Goal: Navigation & Orientation: Find specific page/section

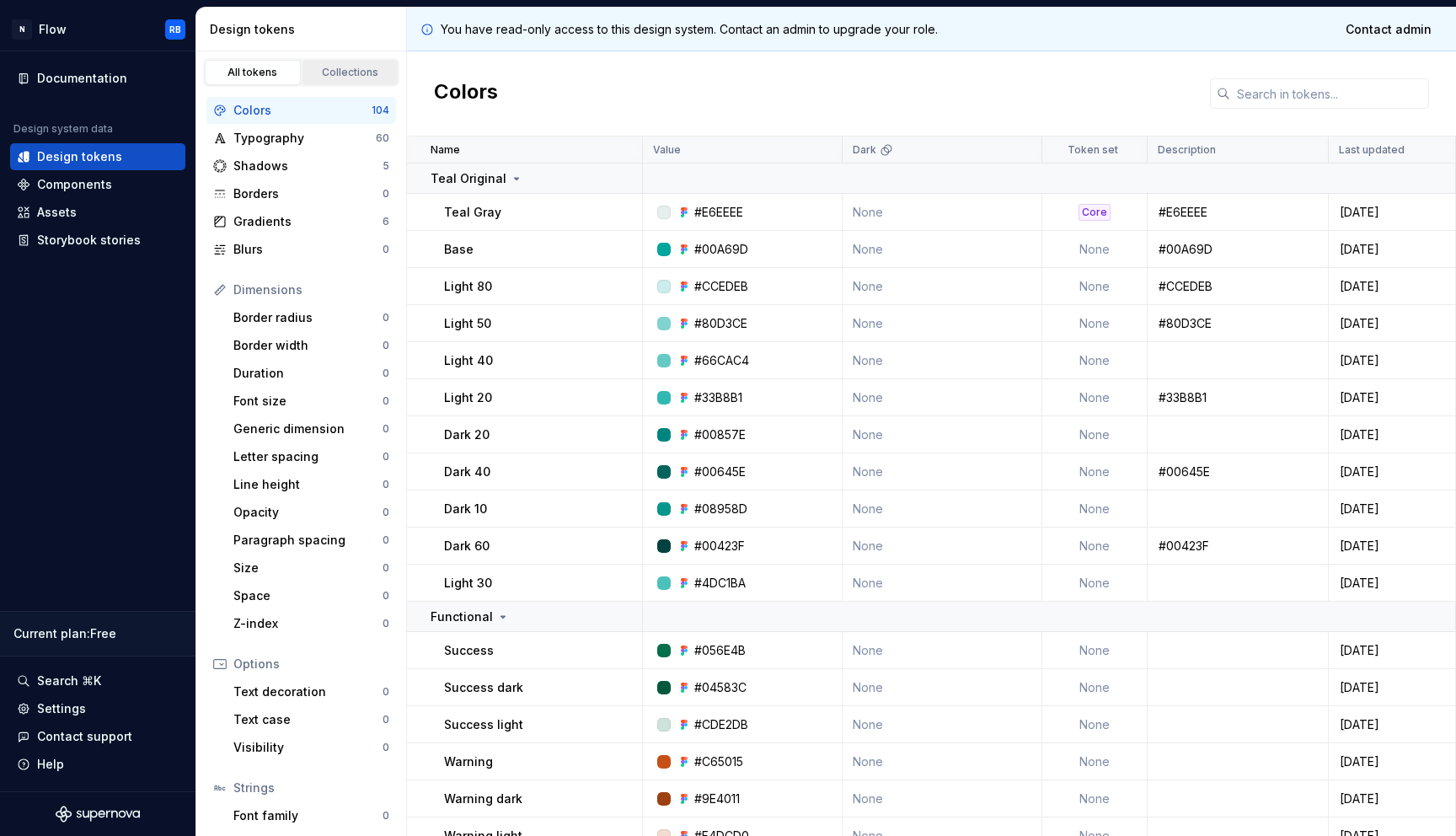
click at [382, 81] on link "Collections" at bounding box center [350, 72] width 96 height 25
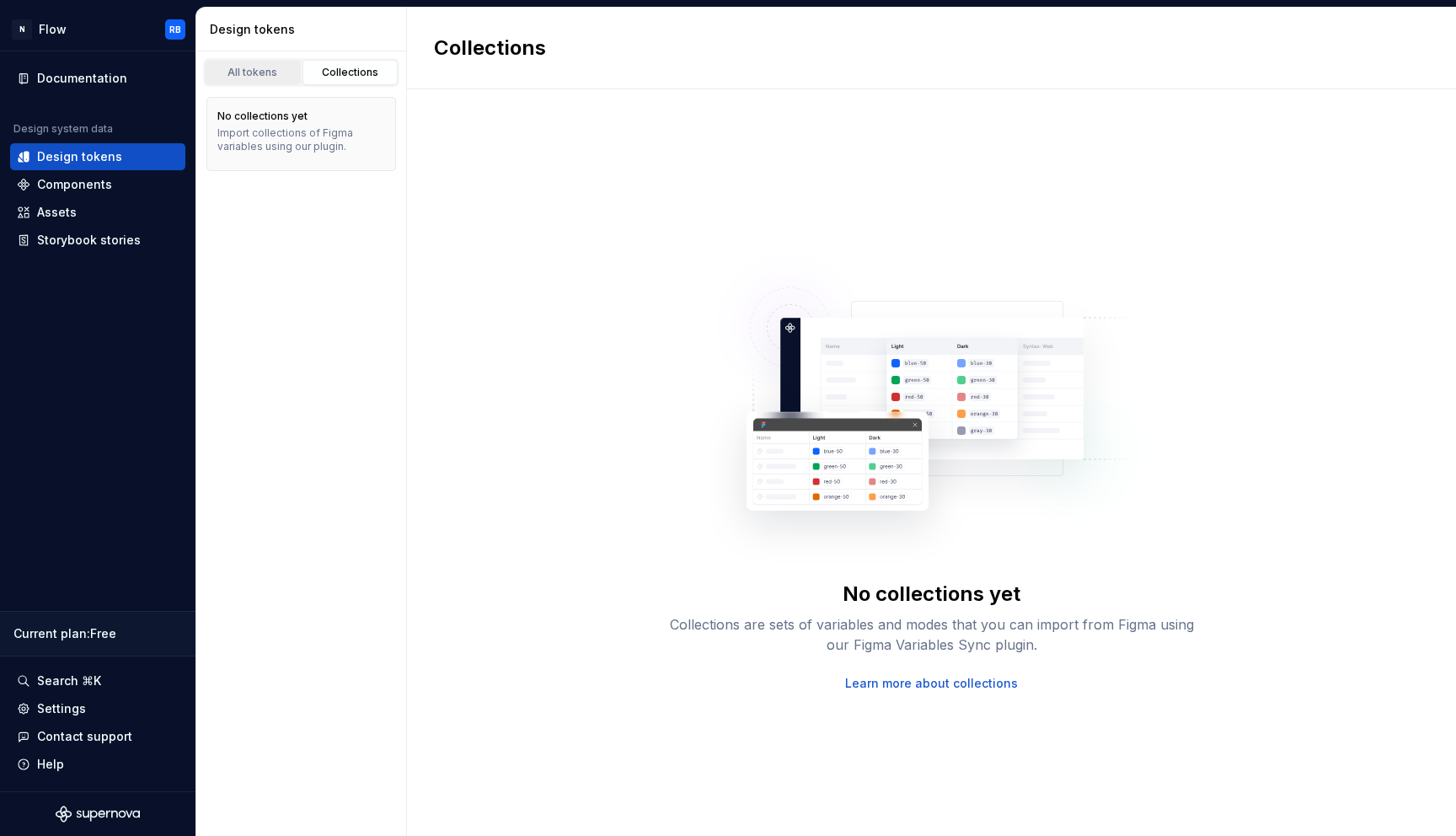
click at [255, 81] on link "All tokens" at bounding box center [253, 72] width 96 height 25
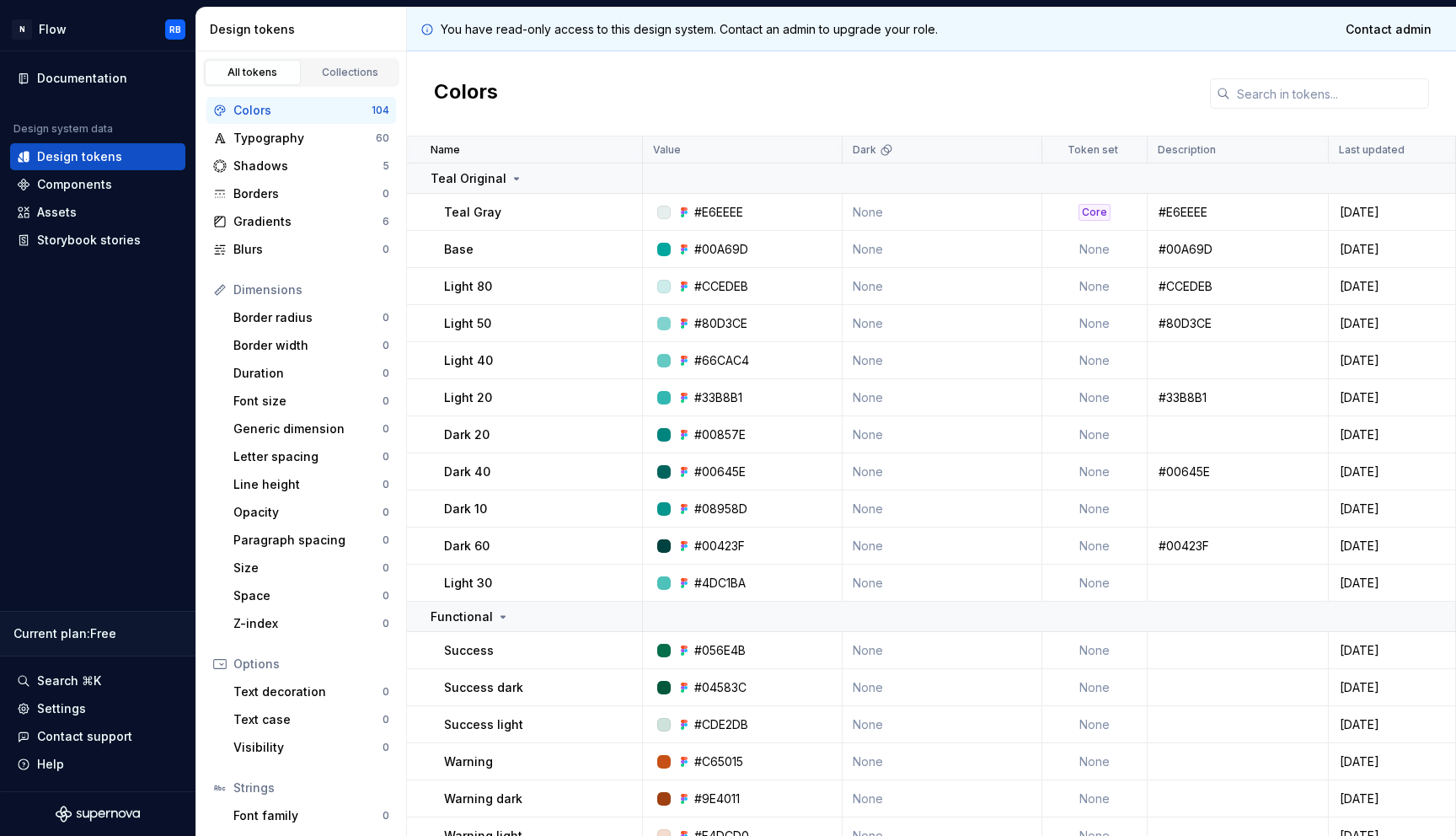
scroll to position [87, 0]
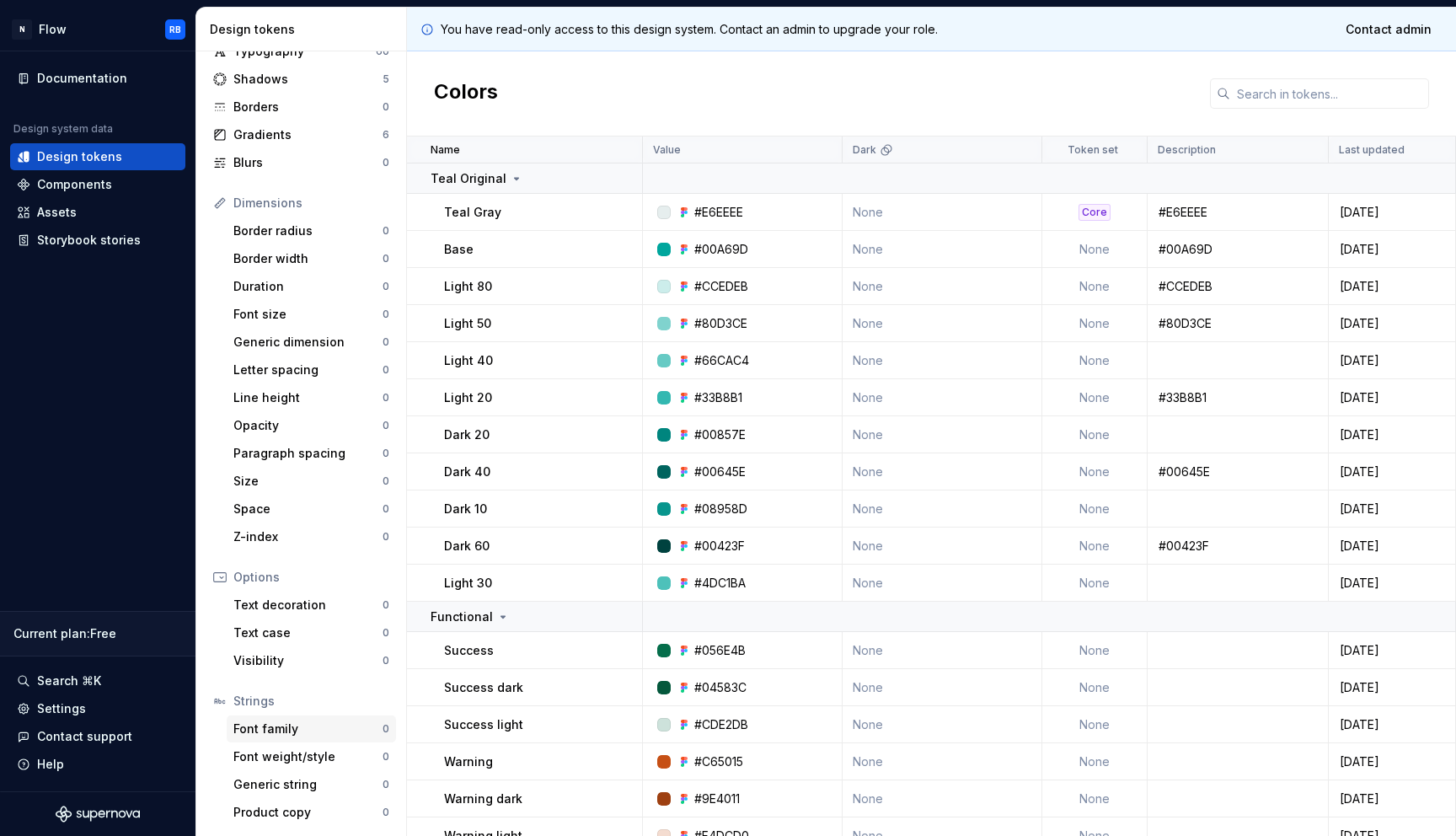
click at [273, 726] on div "Font family" at bounding box center [307, 729] width 149 height 17
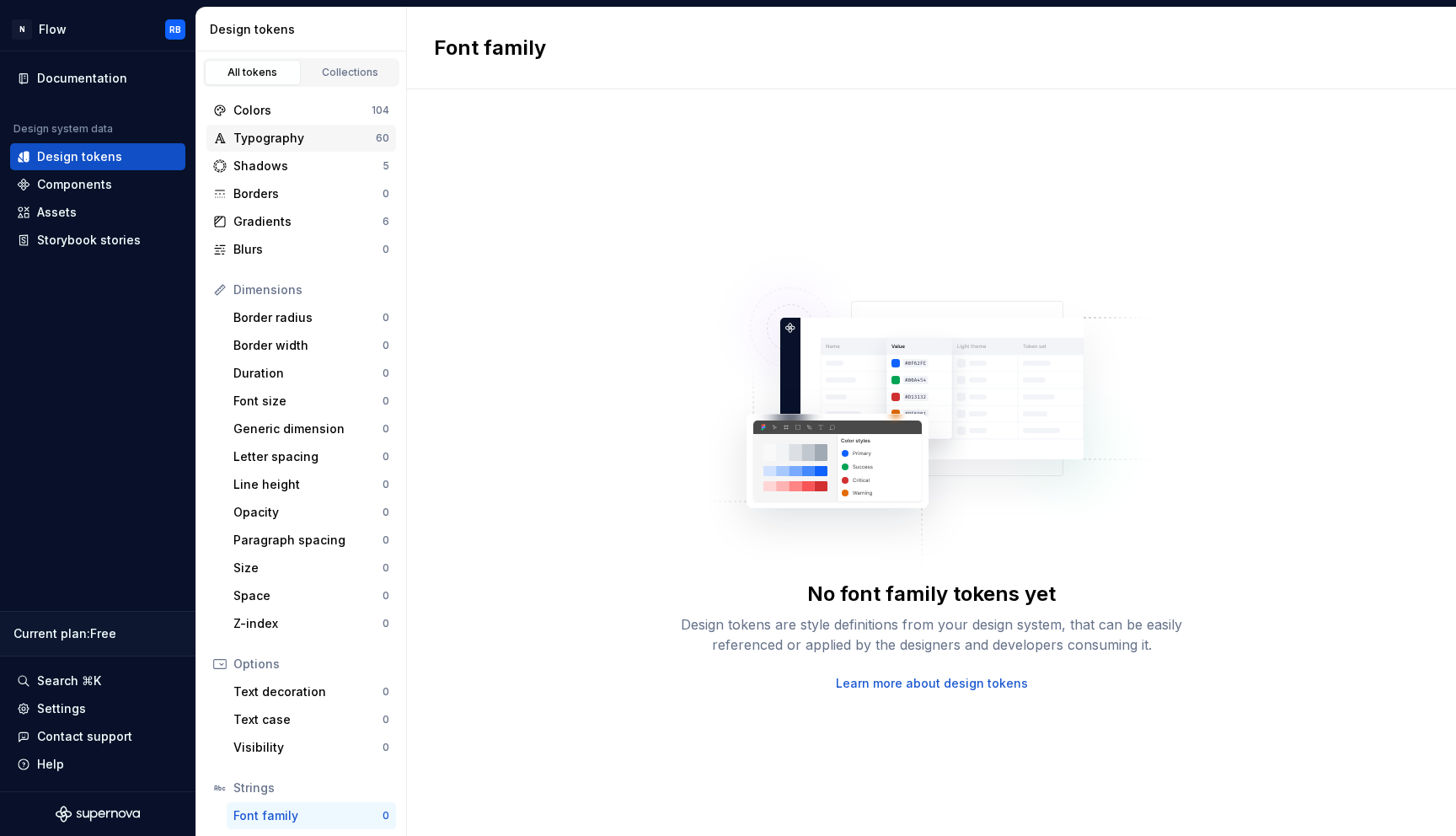
click at [269, 138] on div "Typography" at bounding box center [304, 139] width 142 height 17
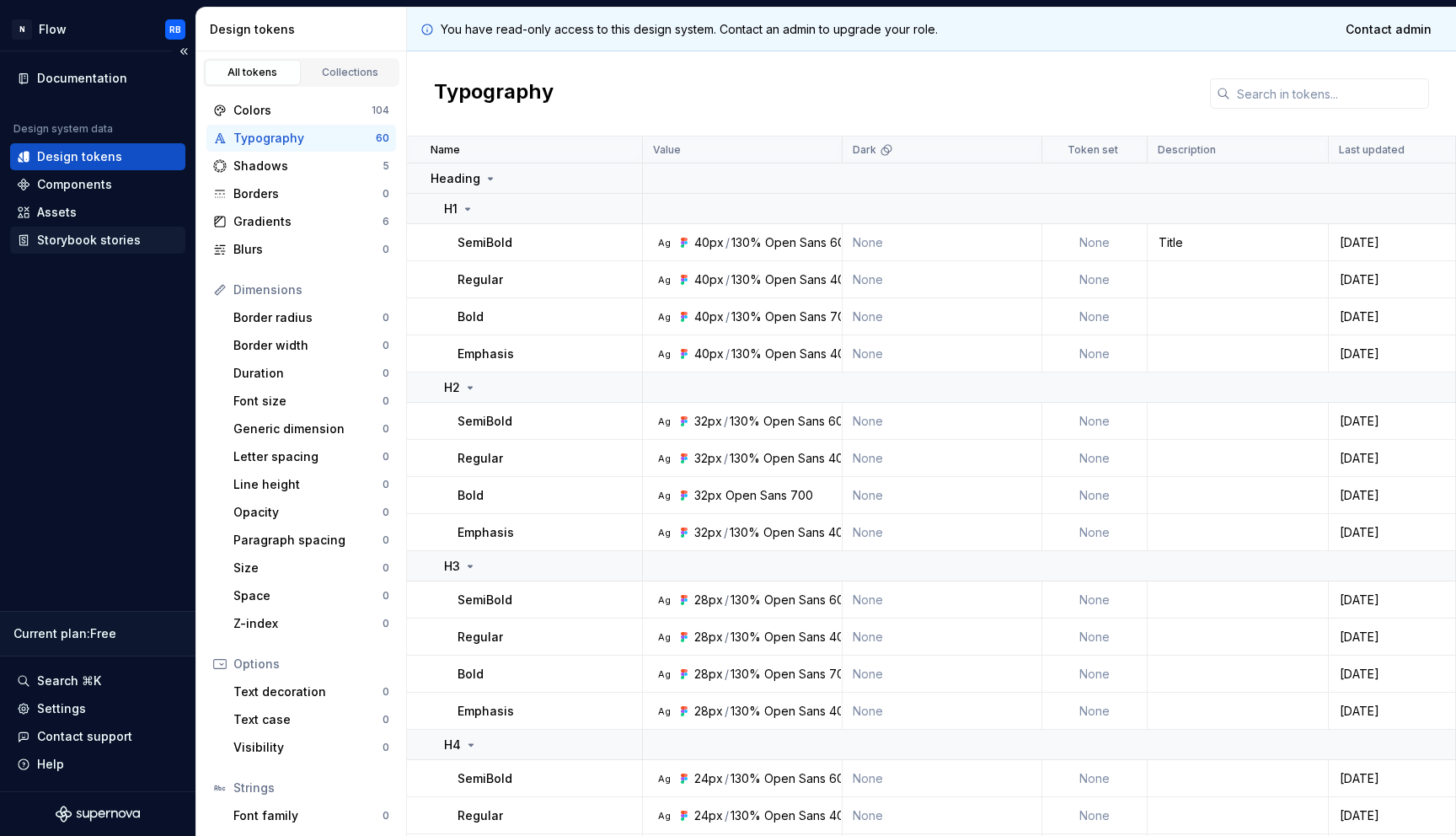
click at [72, 242] on div "Storybook stories" at bounding box center [89, 241] width 104 height 17
